Goal: Task Accomplishment & Management: Manage account settings

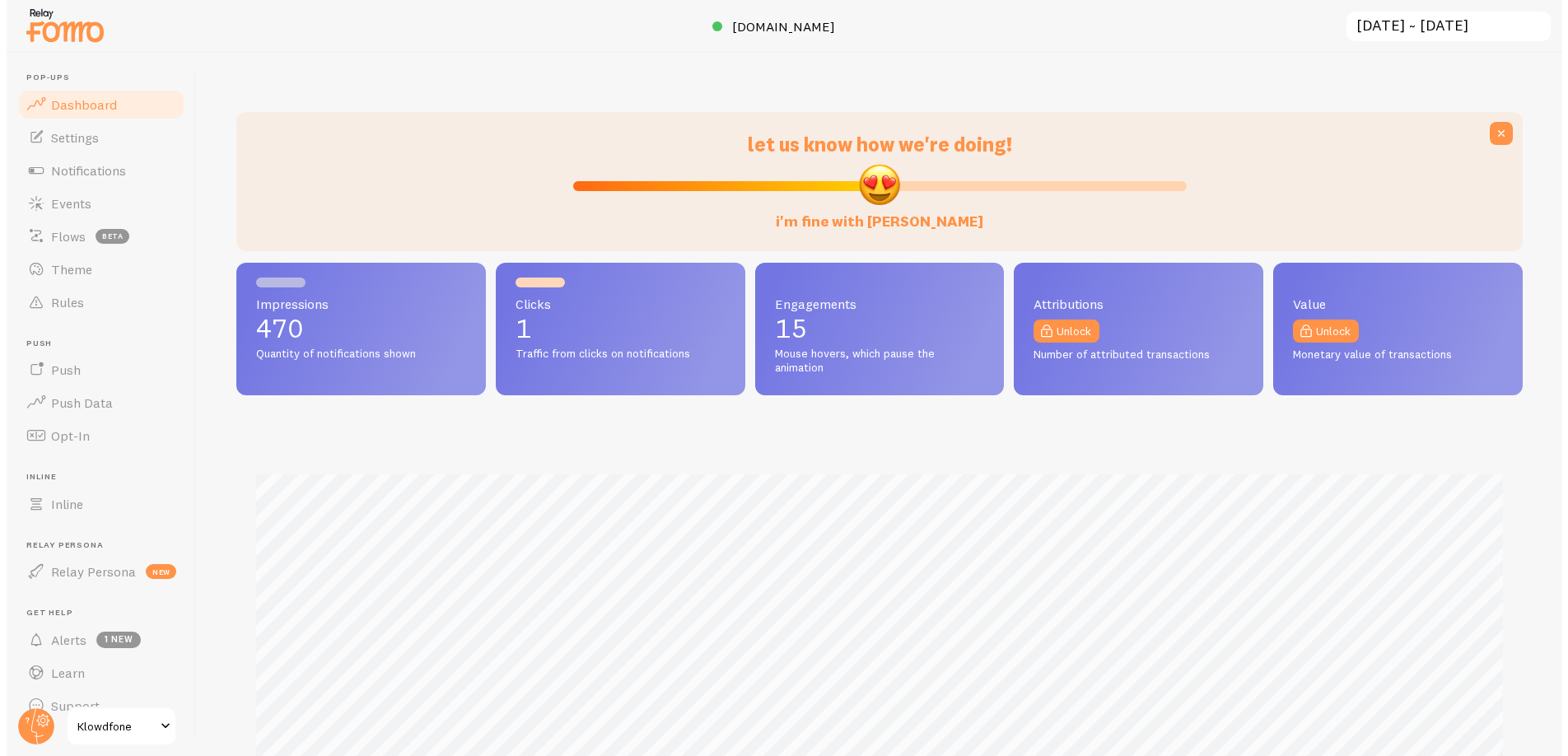
scroll to position [823480, 822273]
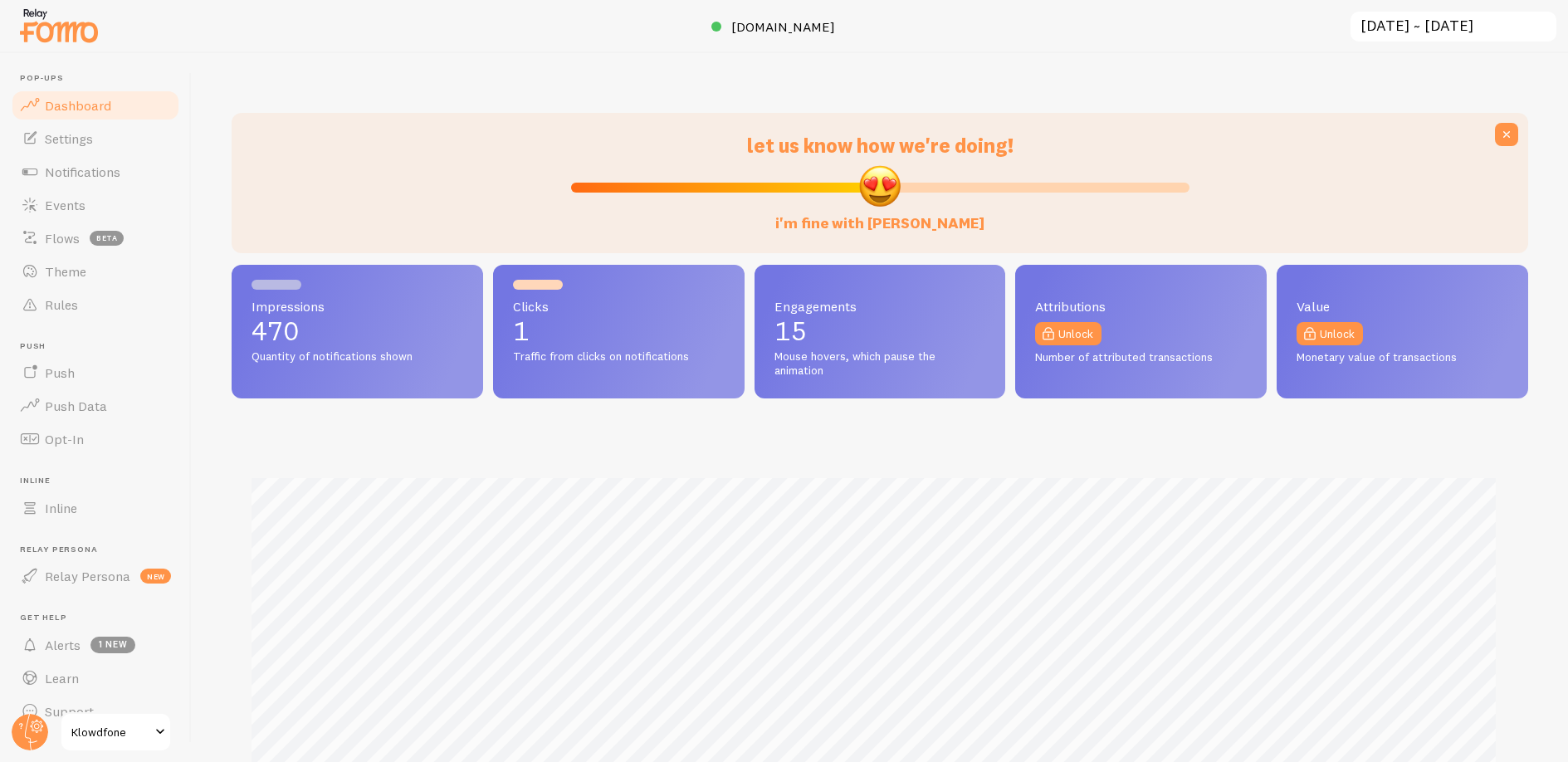
click at [123, 737] on span "Klowdfone" at bounding box center [111, 732] width 79 height 20
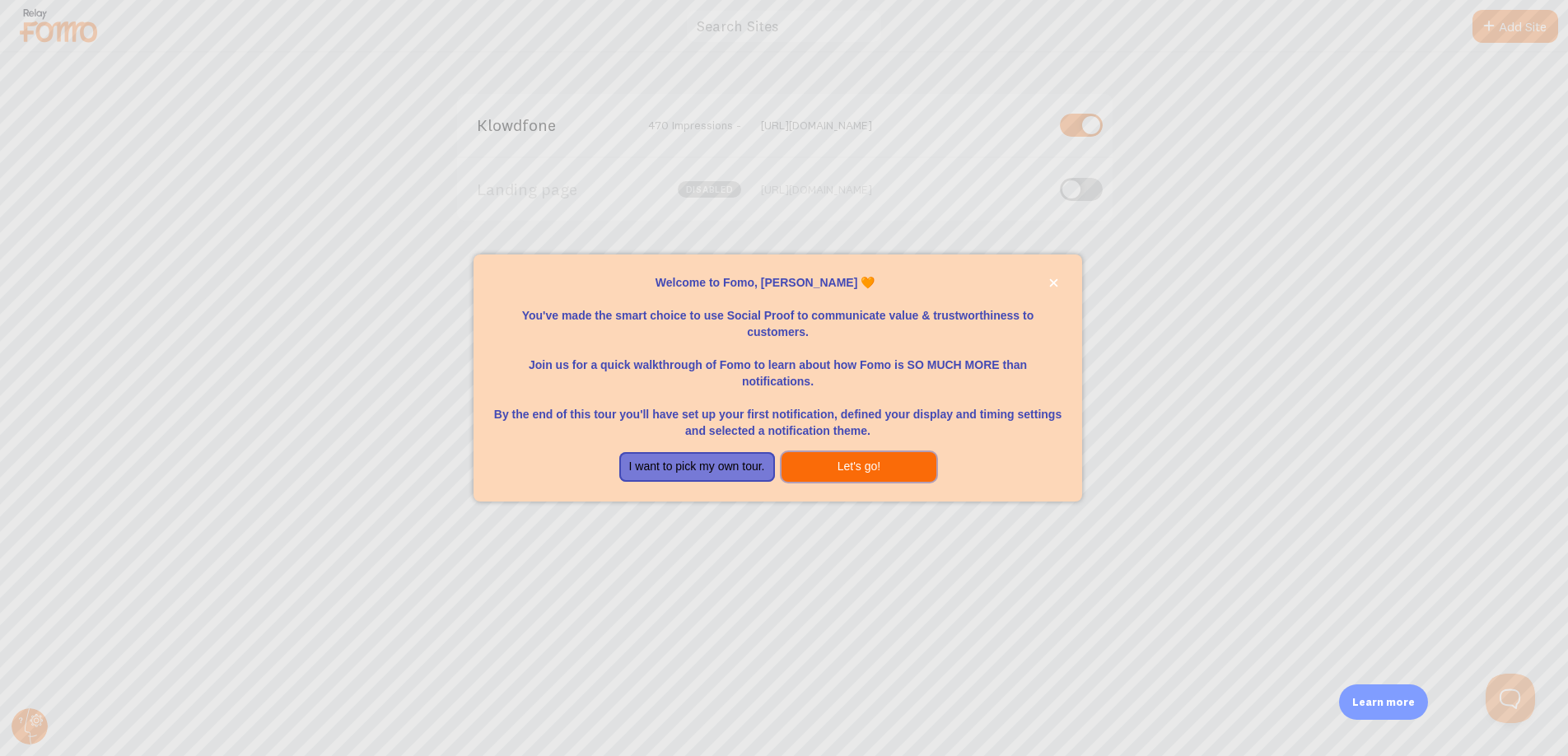
click at [884, 466] on button "Let's go!" at bounding box center [859, 467] width 156 height 30
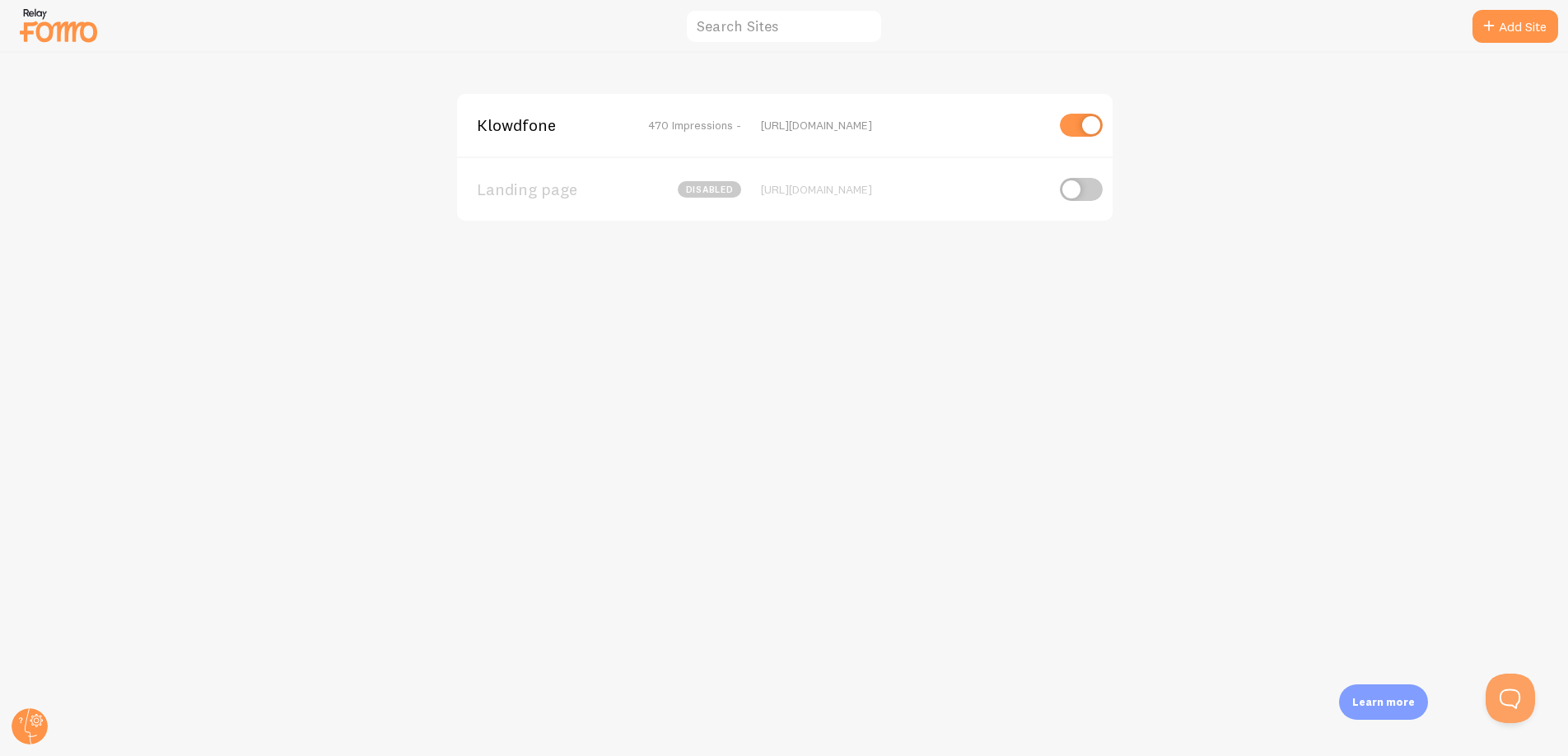
click at [536, 141] on div "Klowdfone 470 Impressions - [URL][DOMAIN_NAME]" at bounding box center [784, 125] width 656 height 63
click at [536, 129] on span "Klowdfone" at bounding box center [542, 125] width 132 height 14
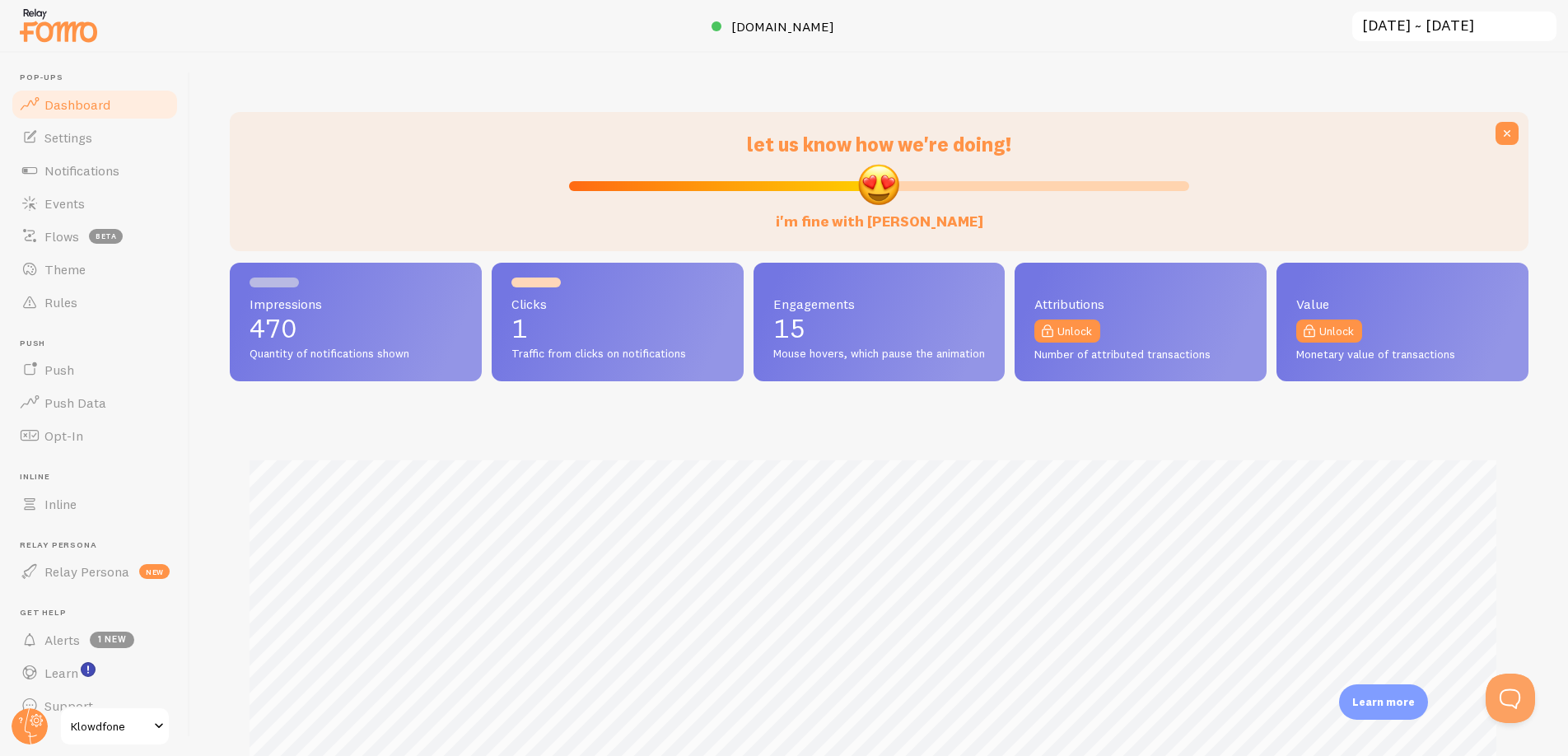
scroll to position [433, 1286]
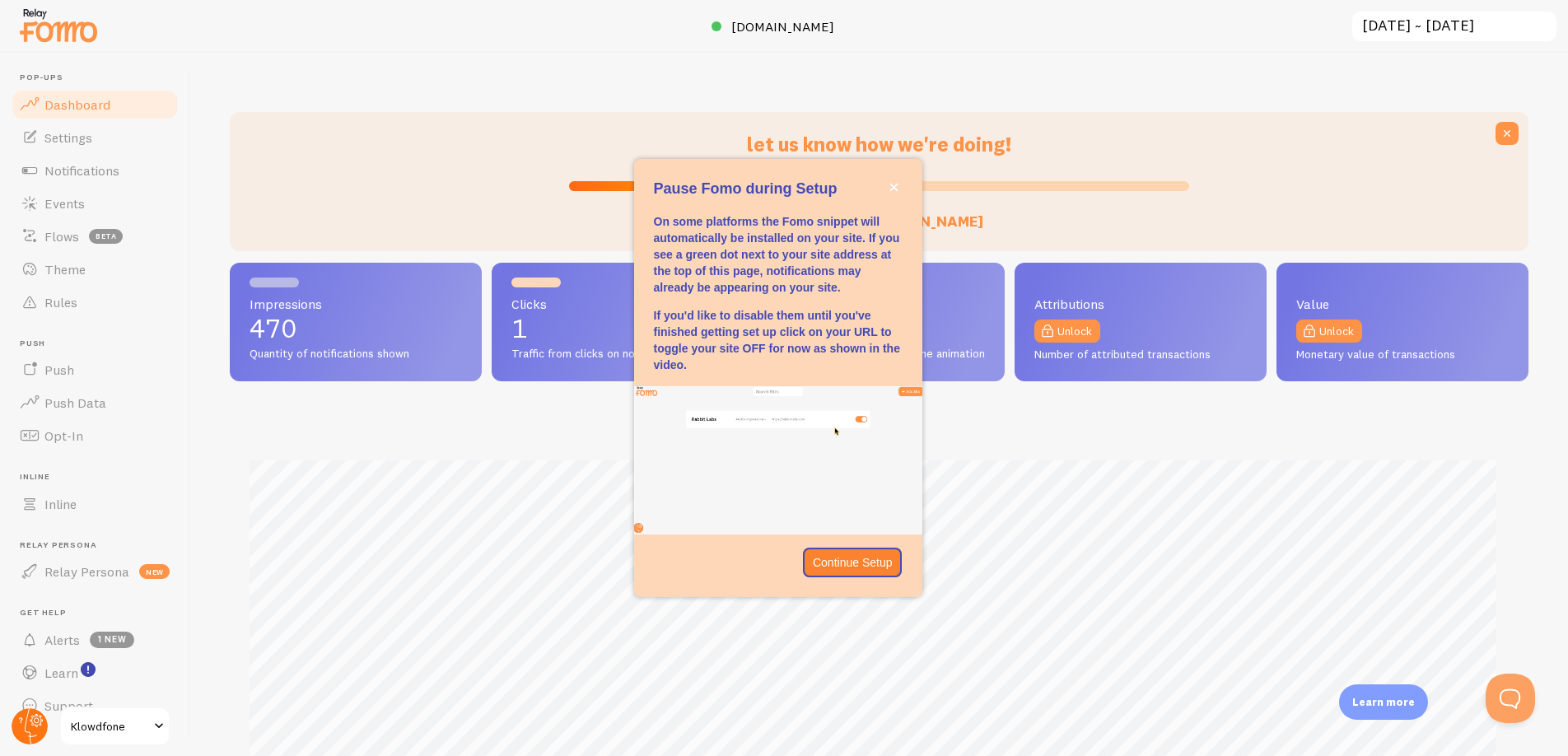
click at [31, 731] on circle at bounding box center [30, 726] width 36 height 36
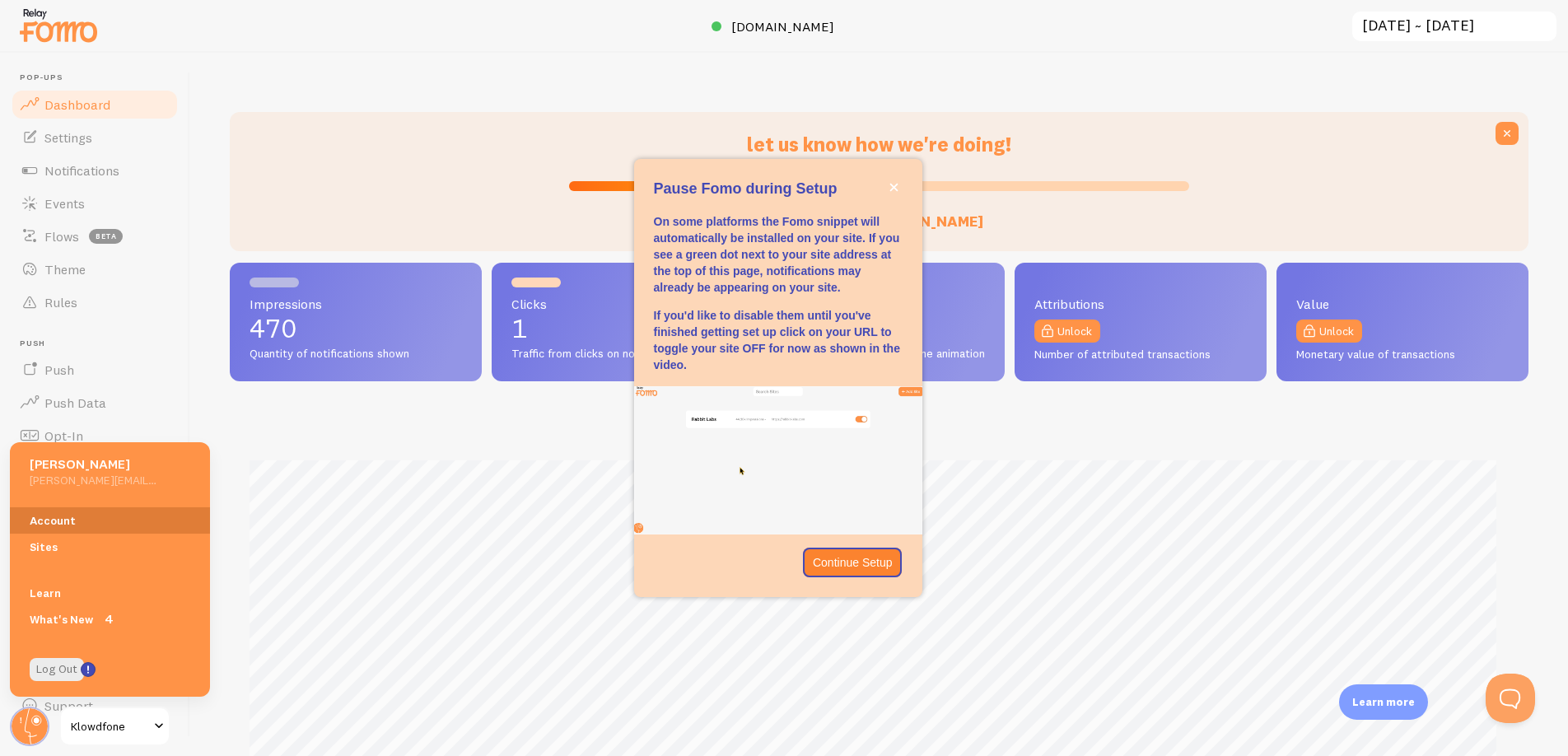
click at [108, 518] on link "Account" at bounding box center [110, 520] width 200 height 26
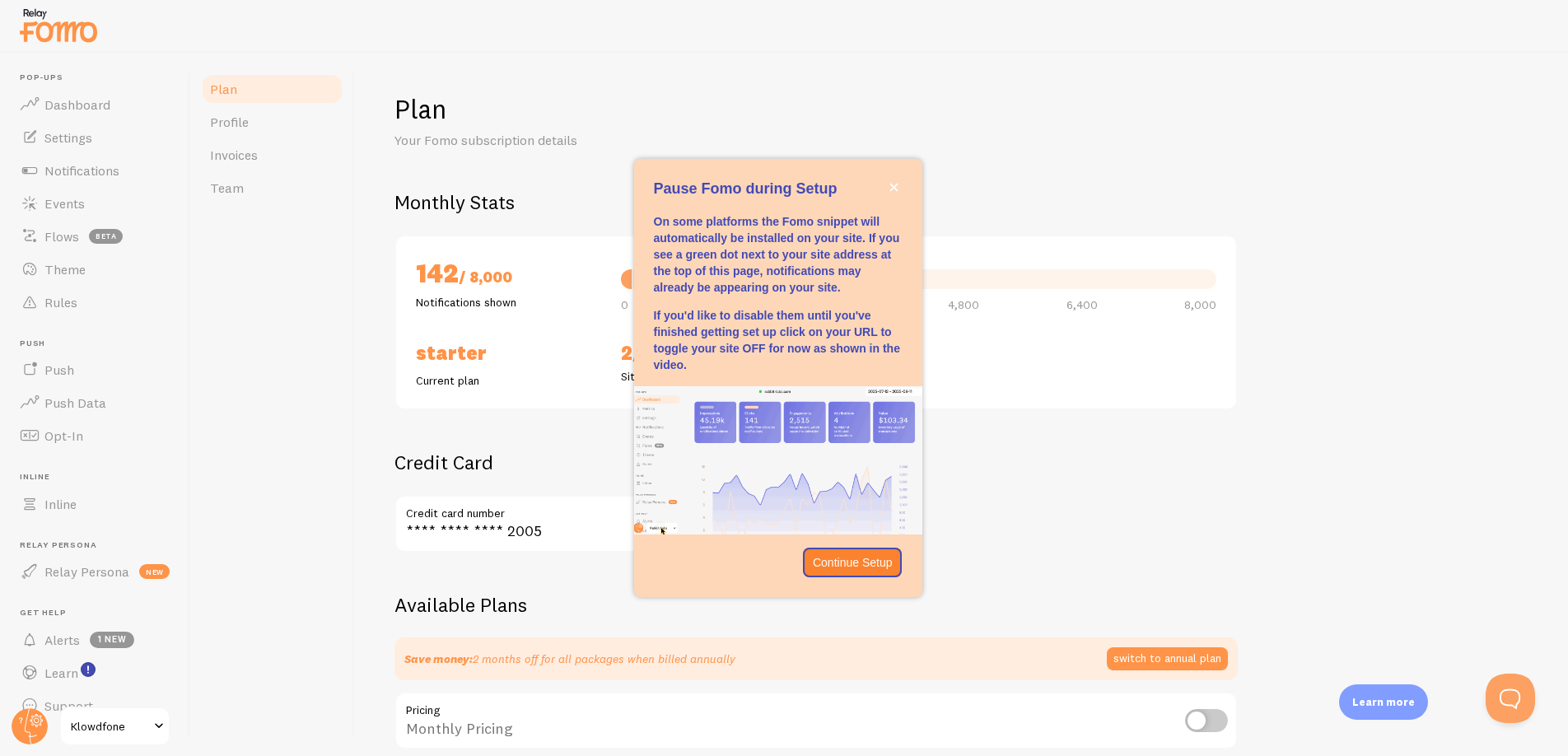
checkbox input "true"
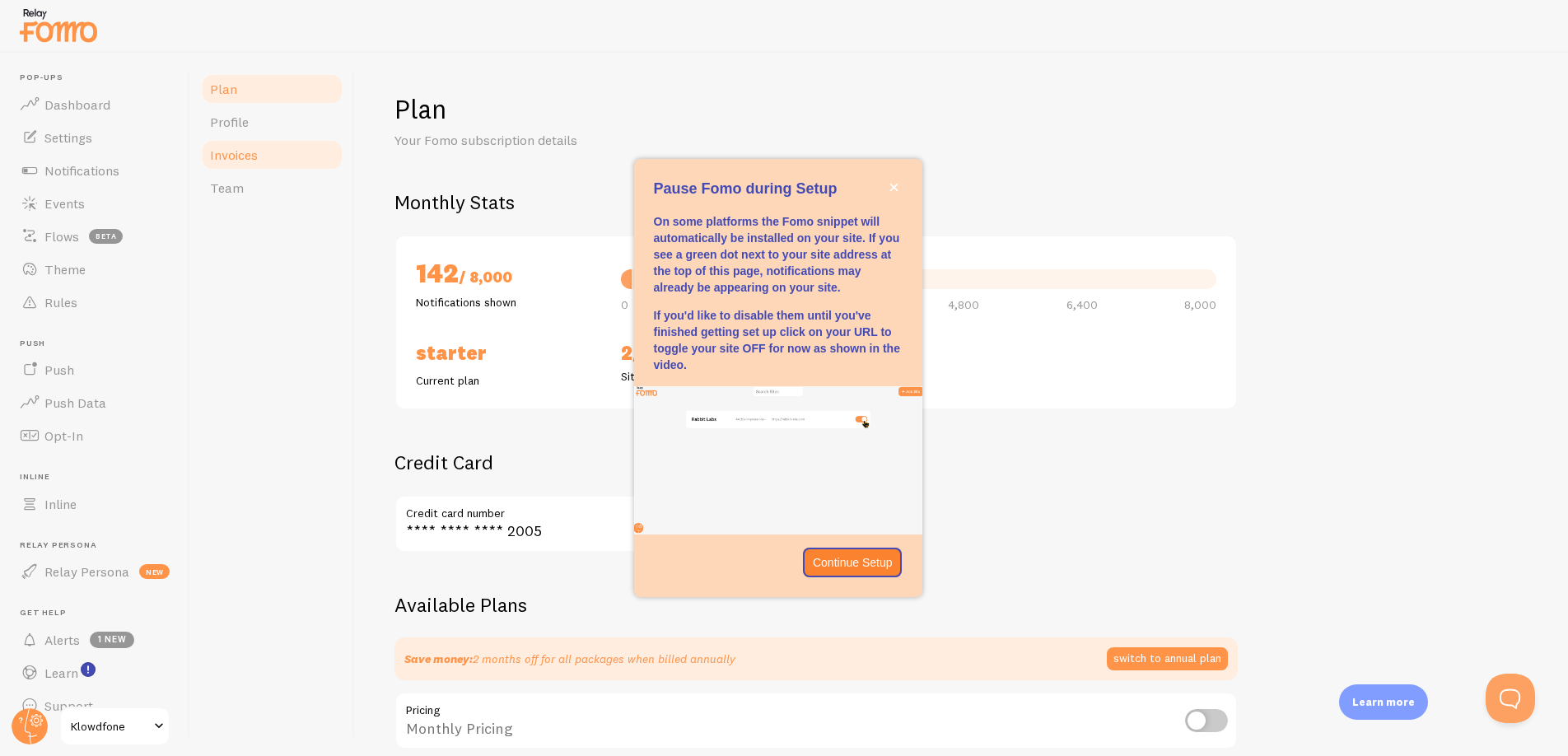
click at [243, 159] on span "Invoices" at bounding box center [233, 155] width 48 height 16
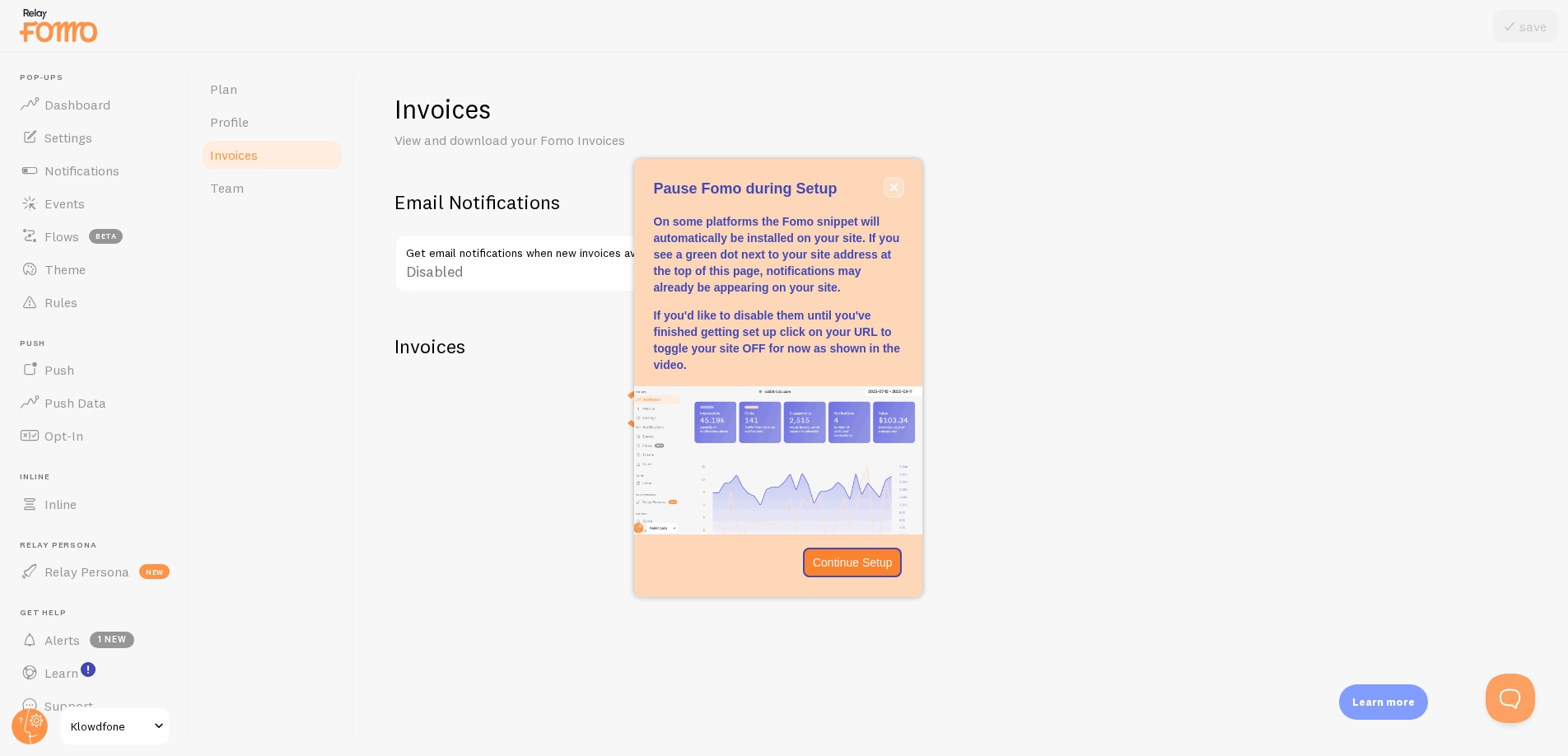
click at [892, 184] on icon "close," at bounding box center [894, 187] width 9 height 9
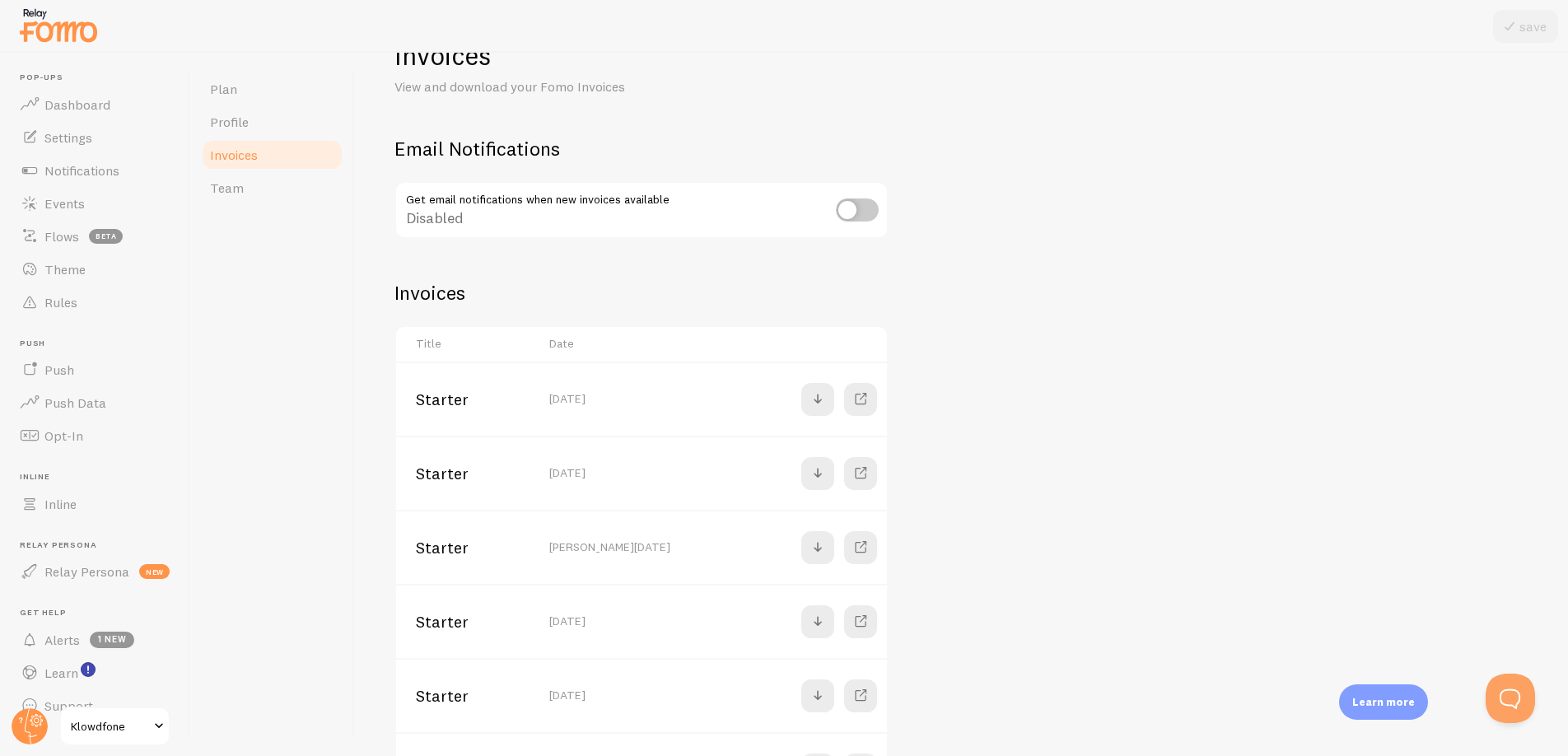
scroll to position [83, 0]
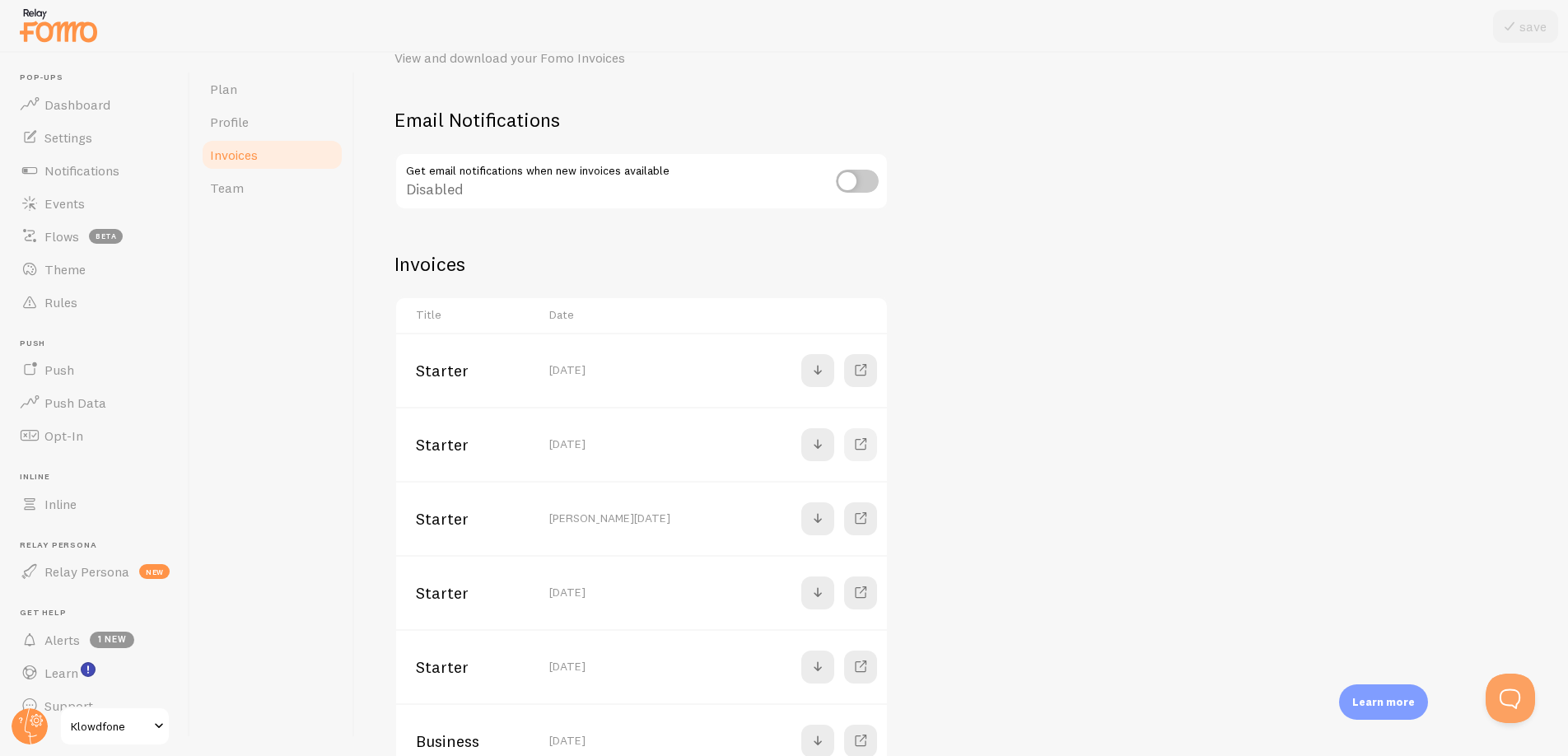
click at [856, 444] on span at bounding box center [861, 445] width 20 height 20
